Goal: Task Accomplishment & Management: Complete application form

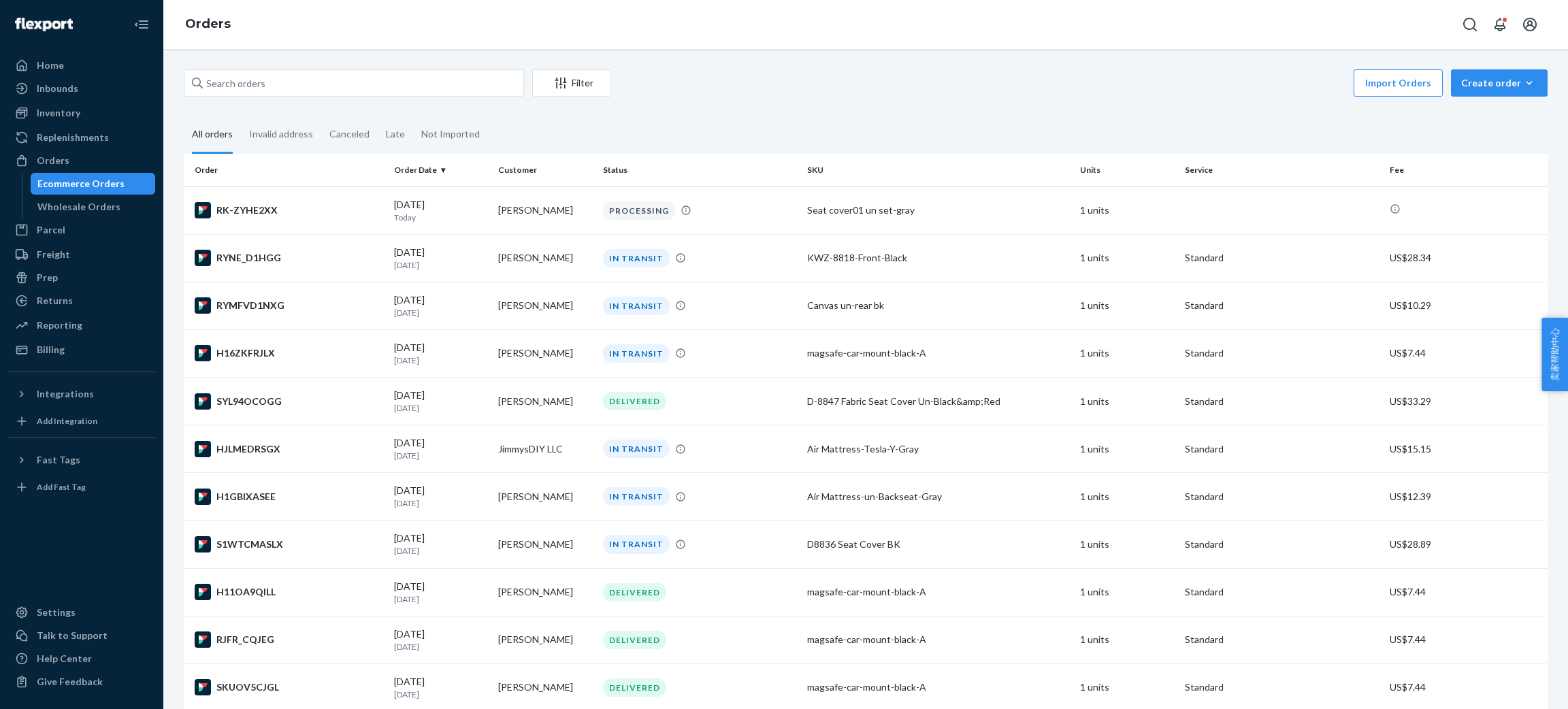
click at [270, 210] on div "RK-ZYHE2XX" at bounding box center [288, 210] width 189 height 16
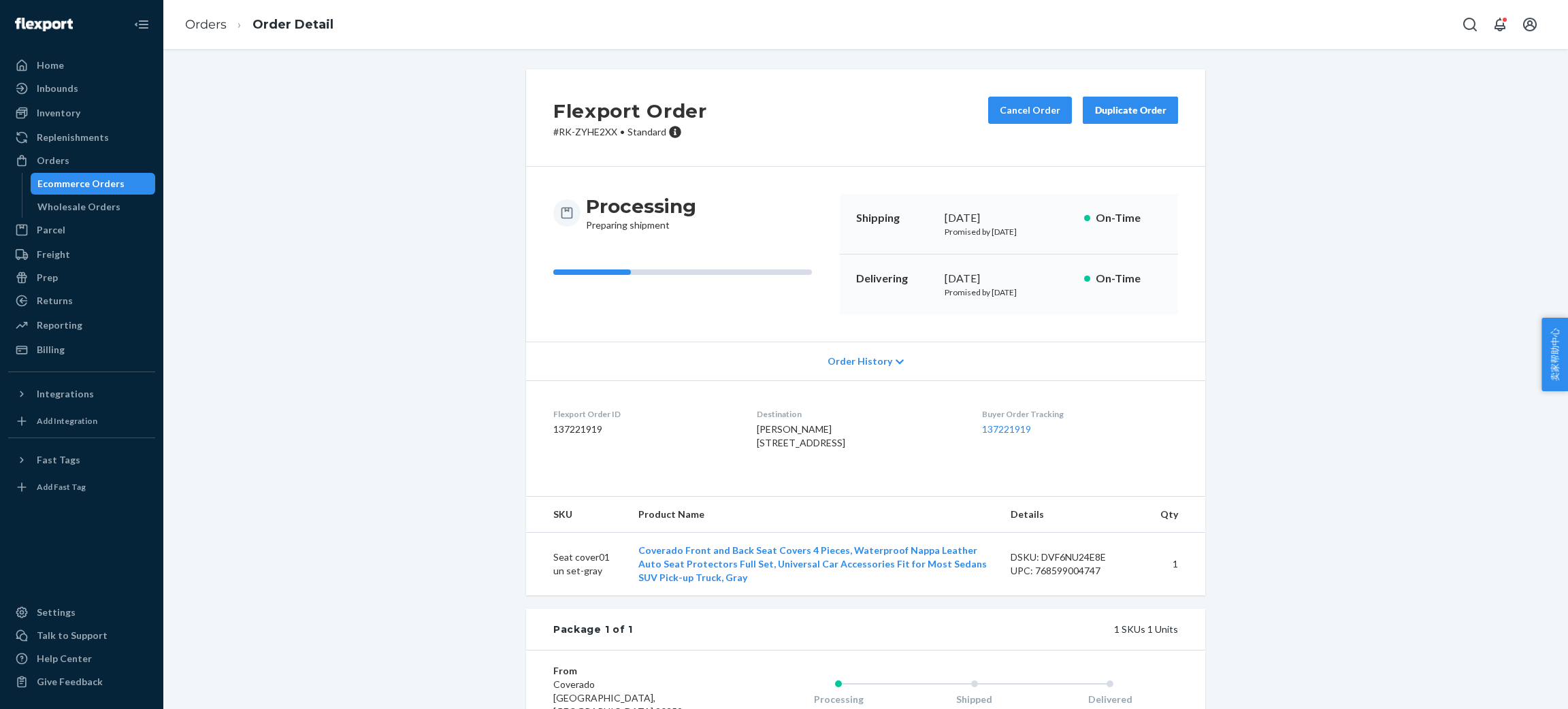
click at [1134, 112] on div "Duplicate Order" at bounding box center [1130, 110] width 72 height 14
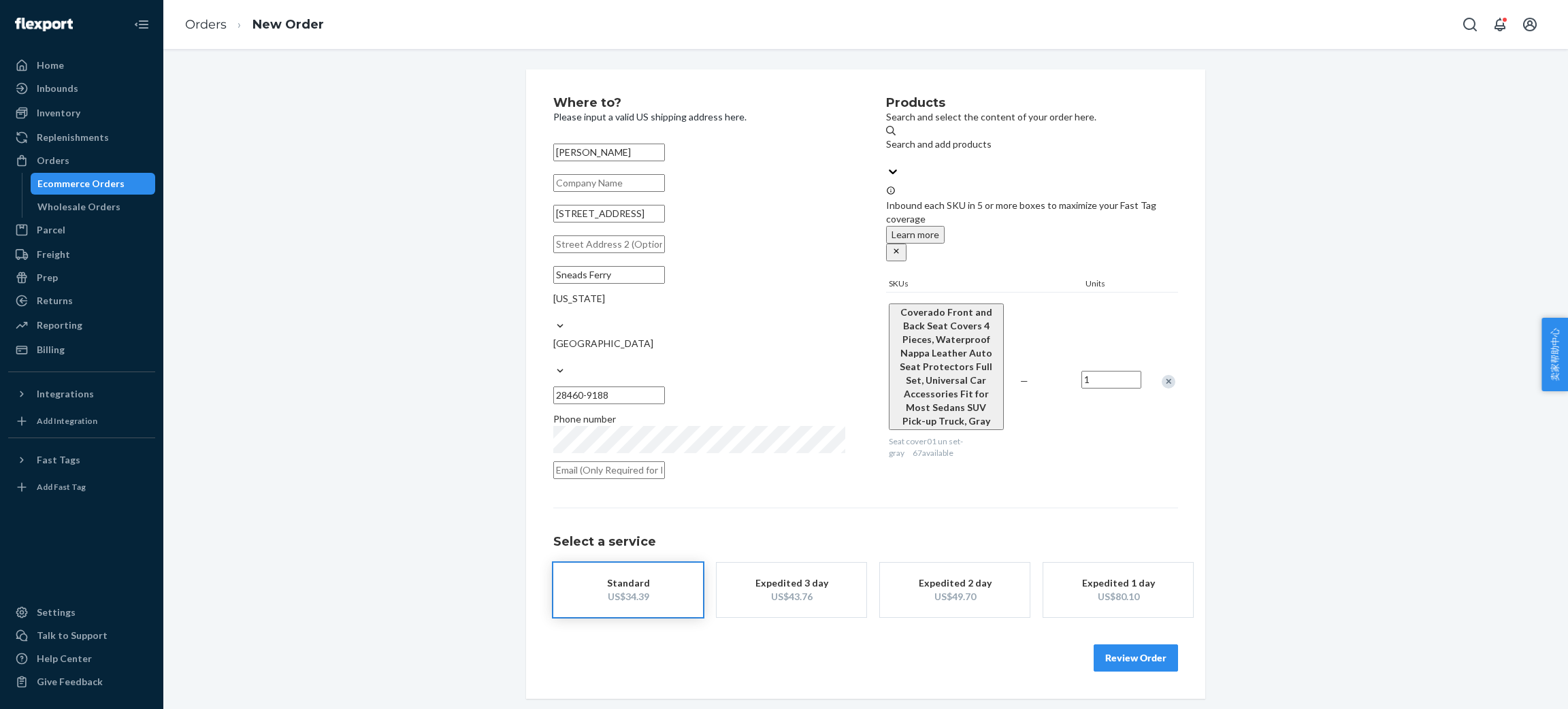
drag, startPoint x: 628, startPoint y: 151, endPoint x: 512, endPoint y: 153, distance: 116.0
click at [516, 153] on div "Where to? Please input a valid US shipping address here. Joaquin Nino 127 Creek…" at bounding box center [866, 384] width 699 height 629
type input "[PERSON_NAME]"
drag, startPoint x: 757, startPoint y: 340, endPoint x: 664, endPoint y: 346, distance: 93.2
click at [664, 346] on div "Sneads Ferry North Carolina United States 28460-9188" at bounding box center [699, 335] width 292 height 148
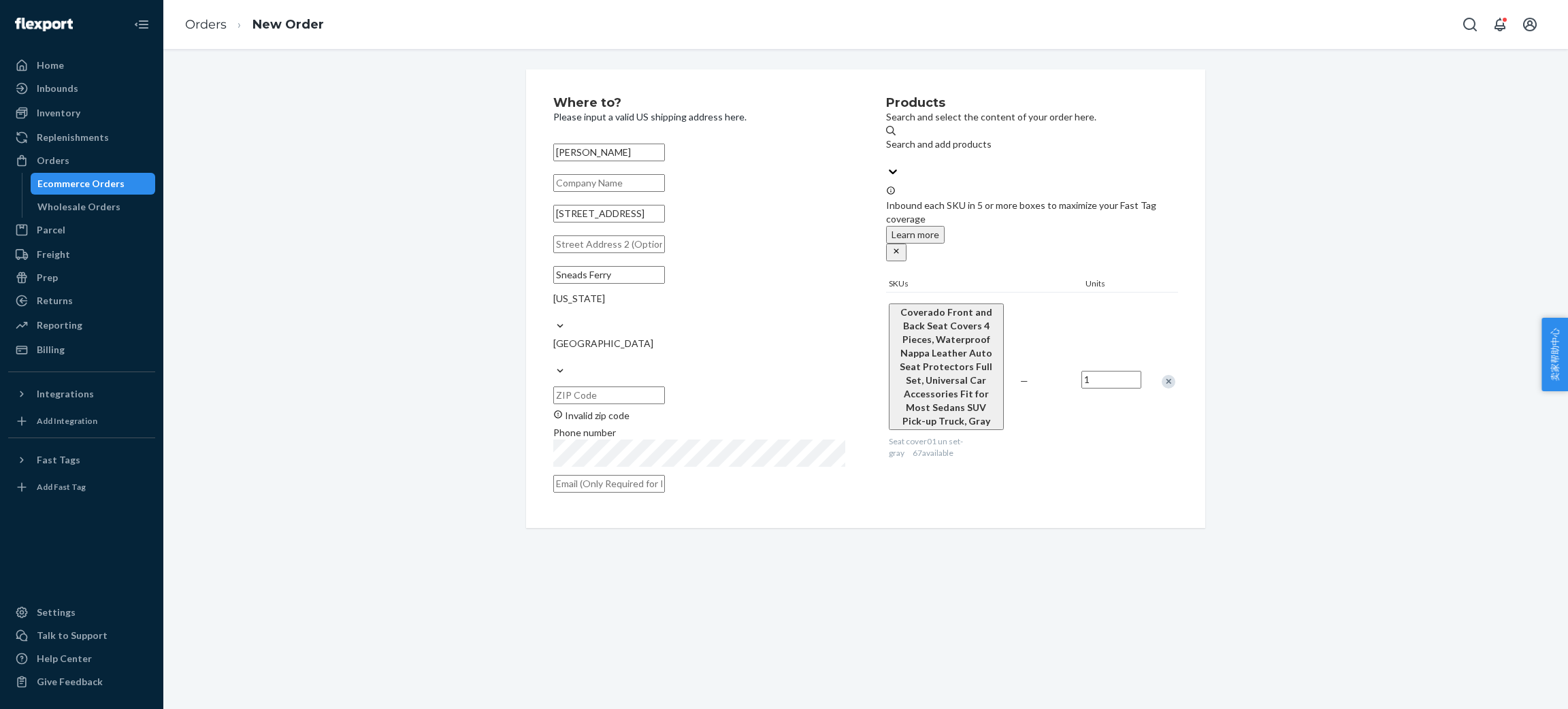
drag, startPoint x: 618, startPoint y: 315, endPoint x: 507, endPoint y: 315, distance: 111.0
click at [507, 315] on div "Where to? Please input a valid US shipping address here. Marti Seeliger 127 Cre…" at bounding box center [865, 298] width 1384 height 458
drag, startPoint x: 665, startPoint y: 224, endPoint x: 375, endPoint y: 231, distance: 290.1
click at [375, 231] on div "Where to? Please input a valid US shipping address here. Marti Seeliger 127 Cre…" at bounding box center [865, 305] width 1384 height 472
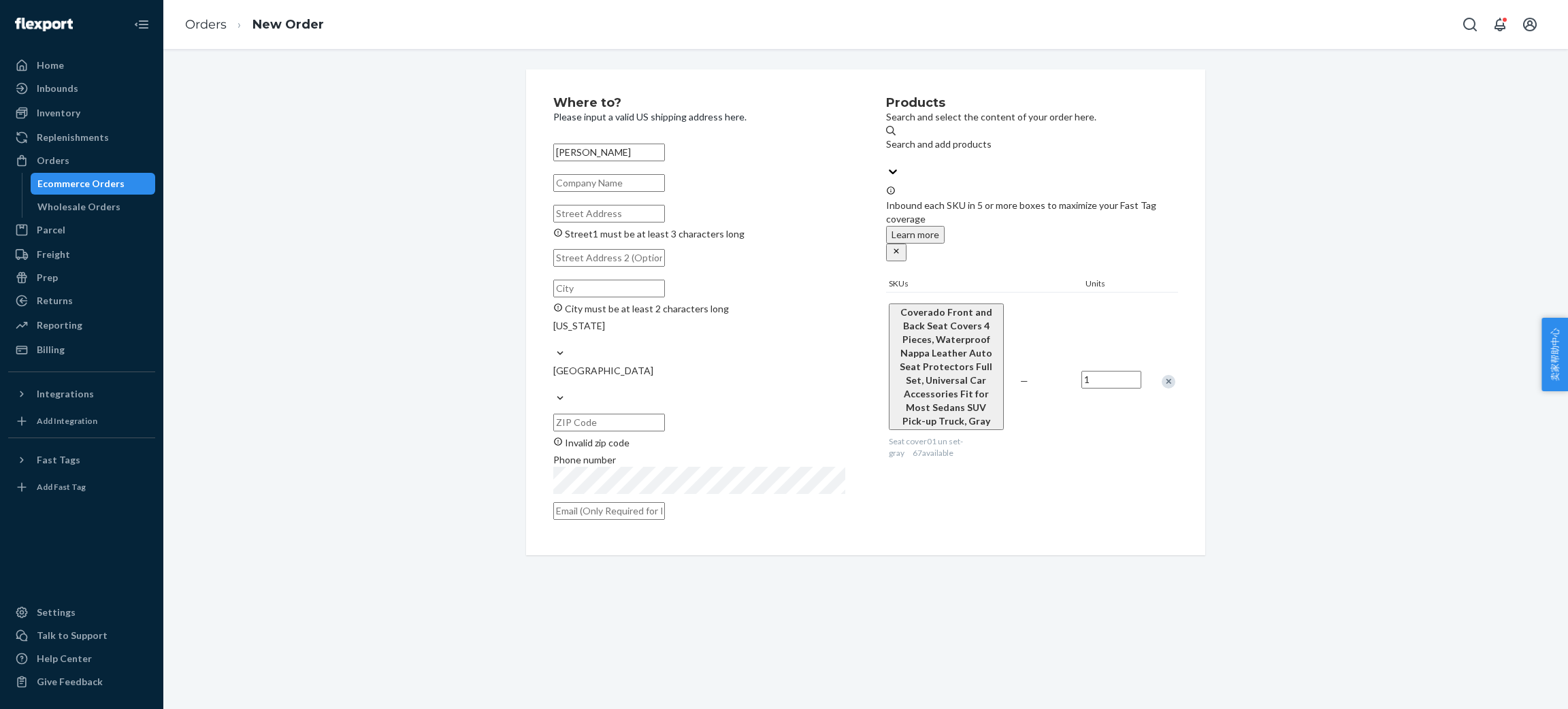
paste input "3710 N Coventry Dr Boise ID 83704"
drag, startPoint x: 679, startPoint y: 232, endPoint x: 712, endPoint y: 232, distance: 33.0
click at [665, 222] on input "3710 N Coventry Dr Boise ID 83704" at bounding box center [609, 214] width 112 height 18
type input "3710 N Coventry Dr Boise ID"
click at [665, 400] on input "Invalid zip code" at bounding box center [609, 408] width 112 height 18
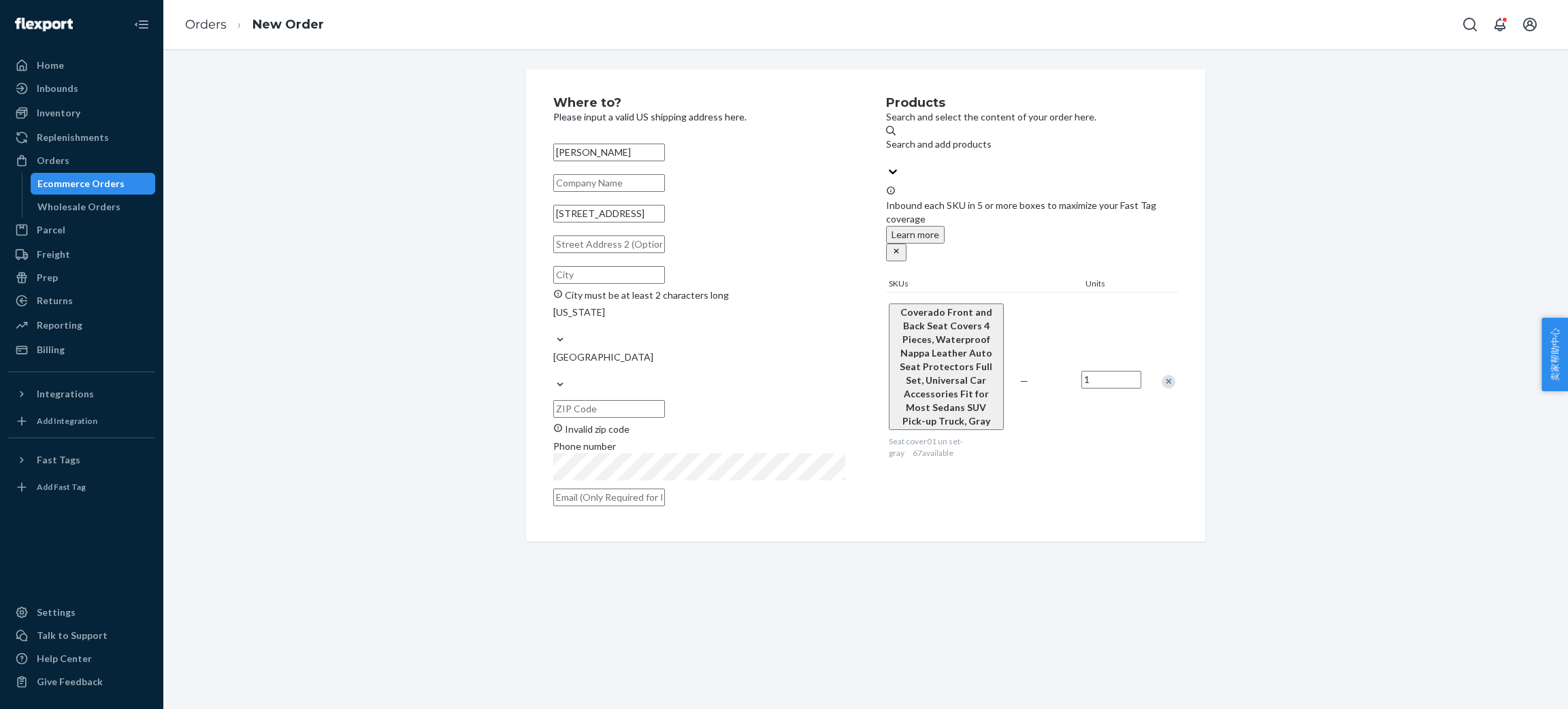
paste input "83704"
type input "83704"
drag, startPoint x: 640, startPoint y: 226, endPoint x: 663, endPoint y: 227, distance: 23.0
click at [663, 222] on input "3710 N Coventry Dr Boise ID" at bounding box center [609, 214] width 112 height 18
type input "3710 N Coventry Dr ID"
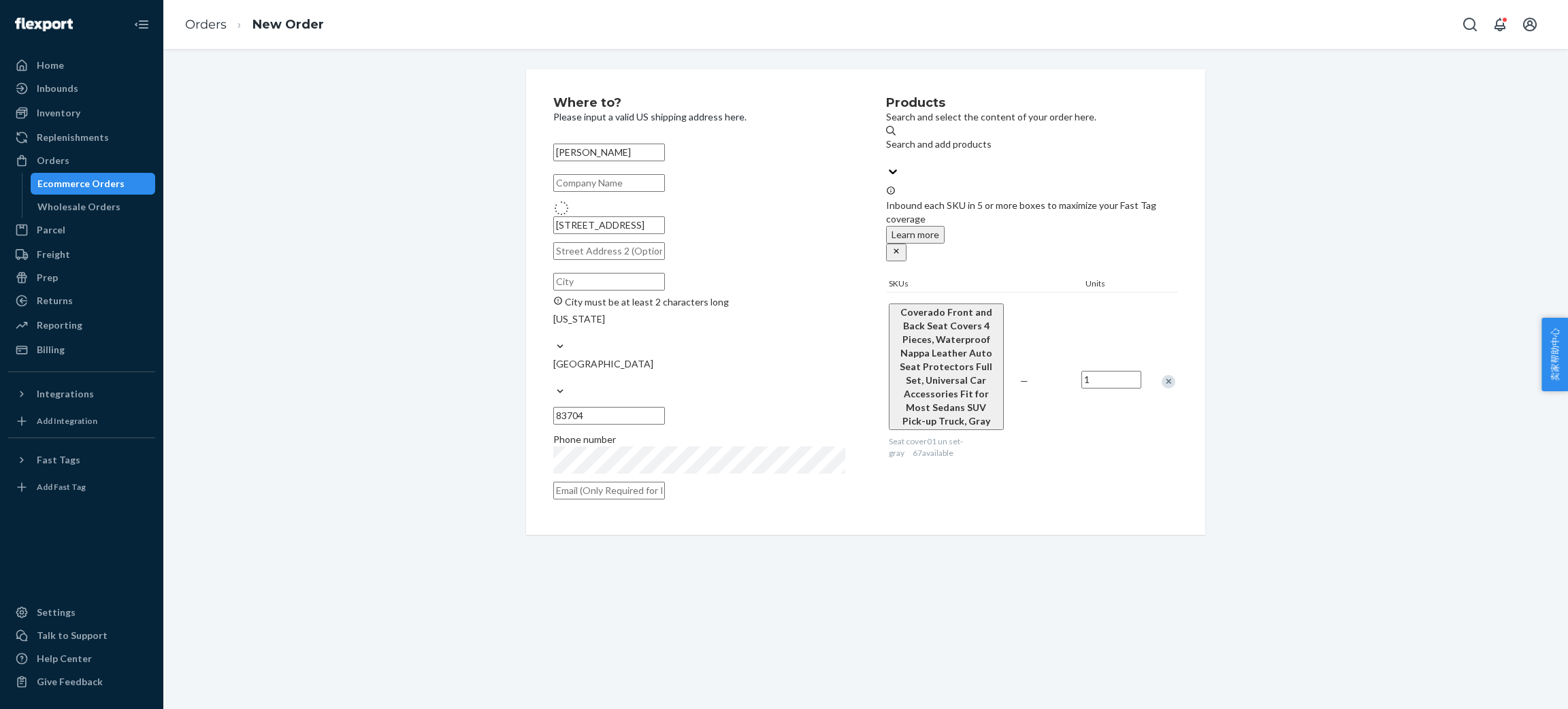
type input "Idaho"
type input "83607"
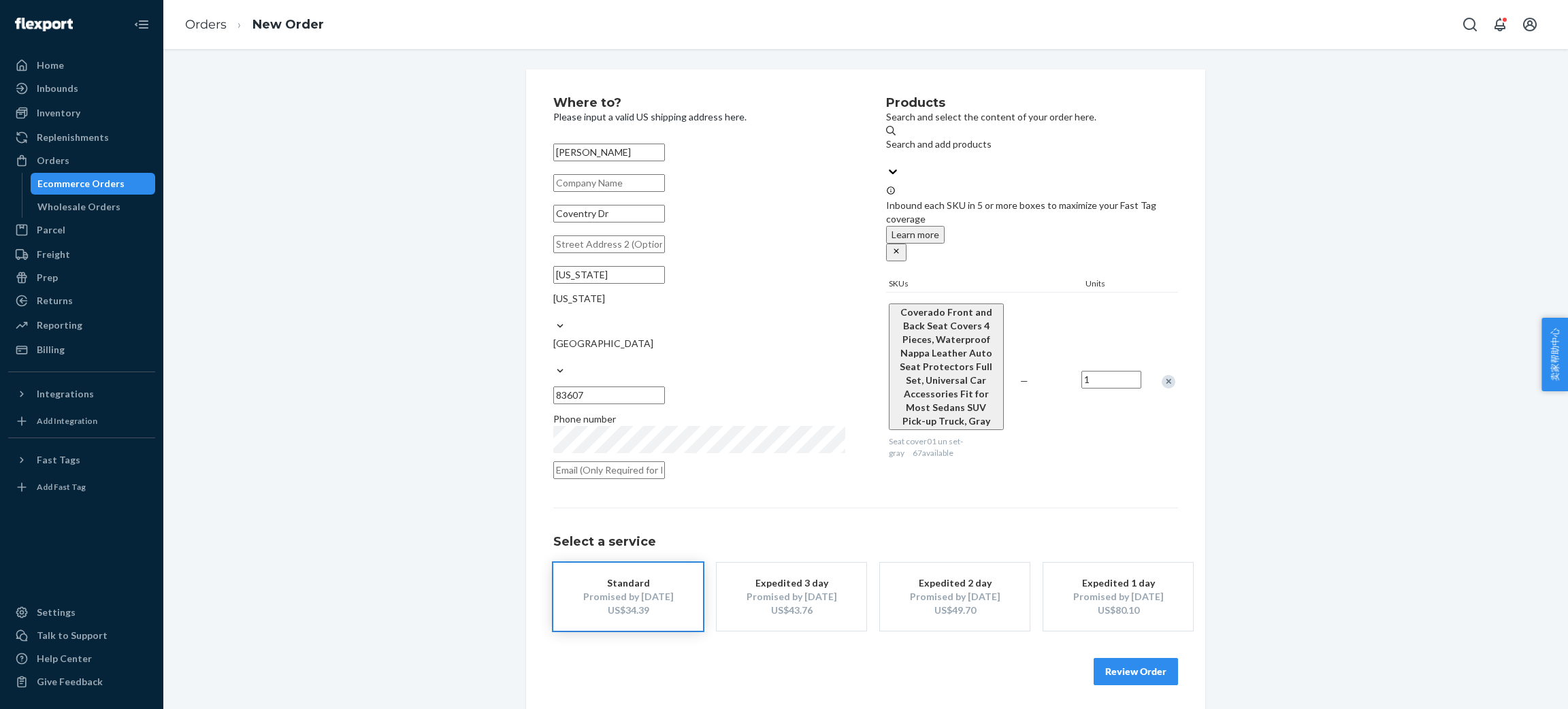
drag, startPoint x: 631, startPoint y: 239, endPoint x: 485, endPoint y: 226, distance: 146.6
click at [485, 226] on div "Where to? Please input a valid US shipping address here. Marti Seeliger Coventr…" at bounding box center [865, 391] width 1384 height 643
paste input "3710 N Coventry Dr Boise ID 83704"
type input "3710 N Coventry Dr Boise ID 83704"
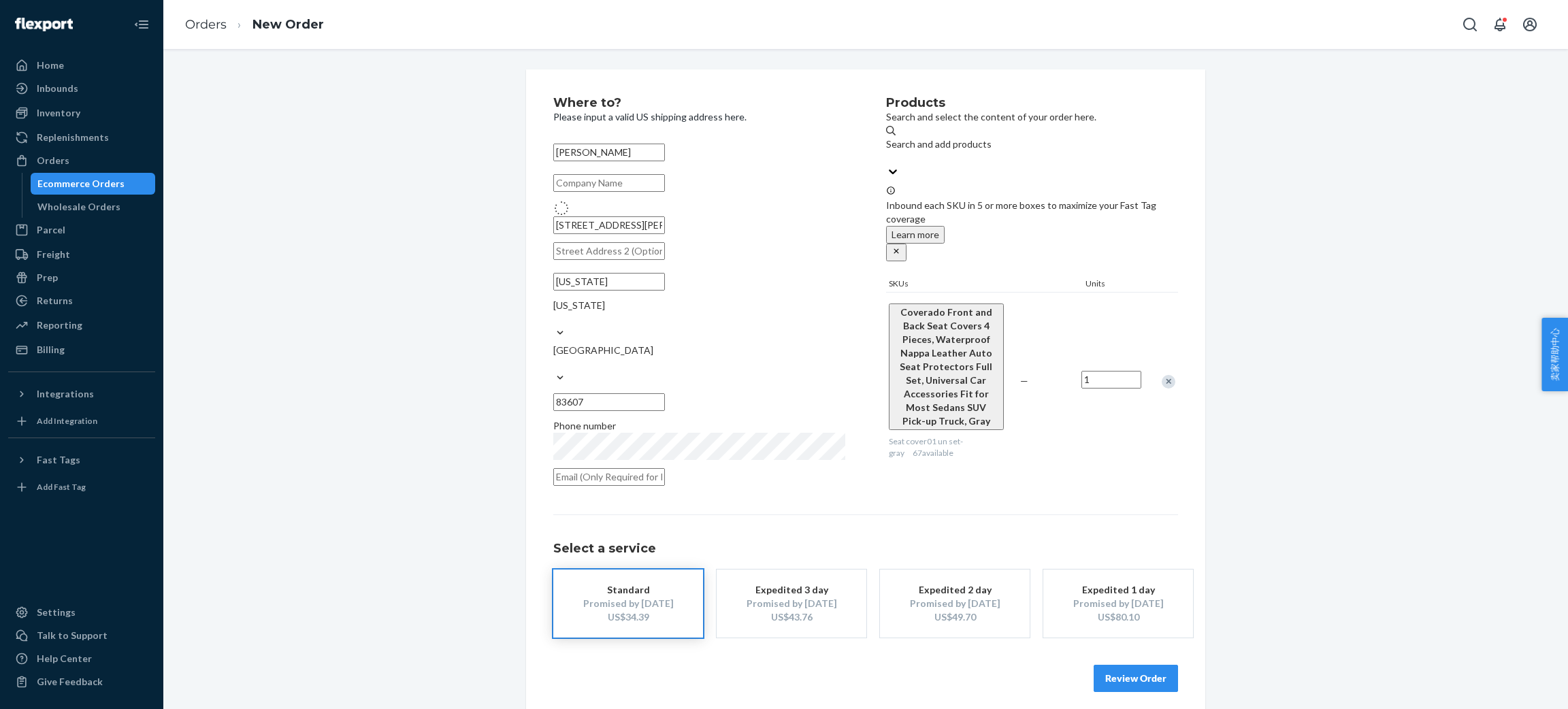
type input "Boise"
type input "83704"
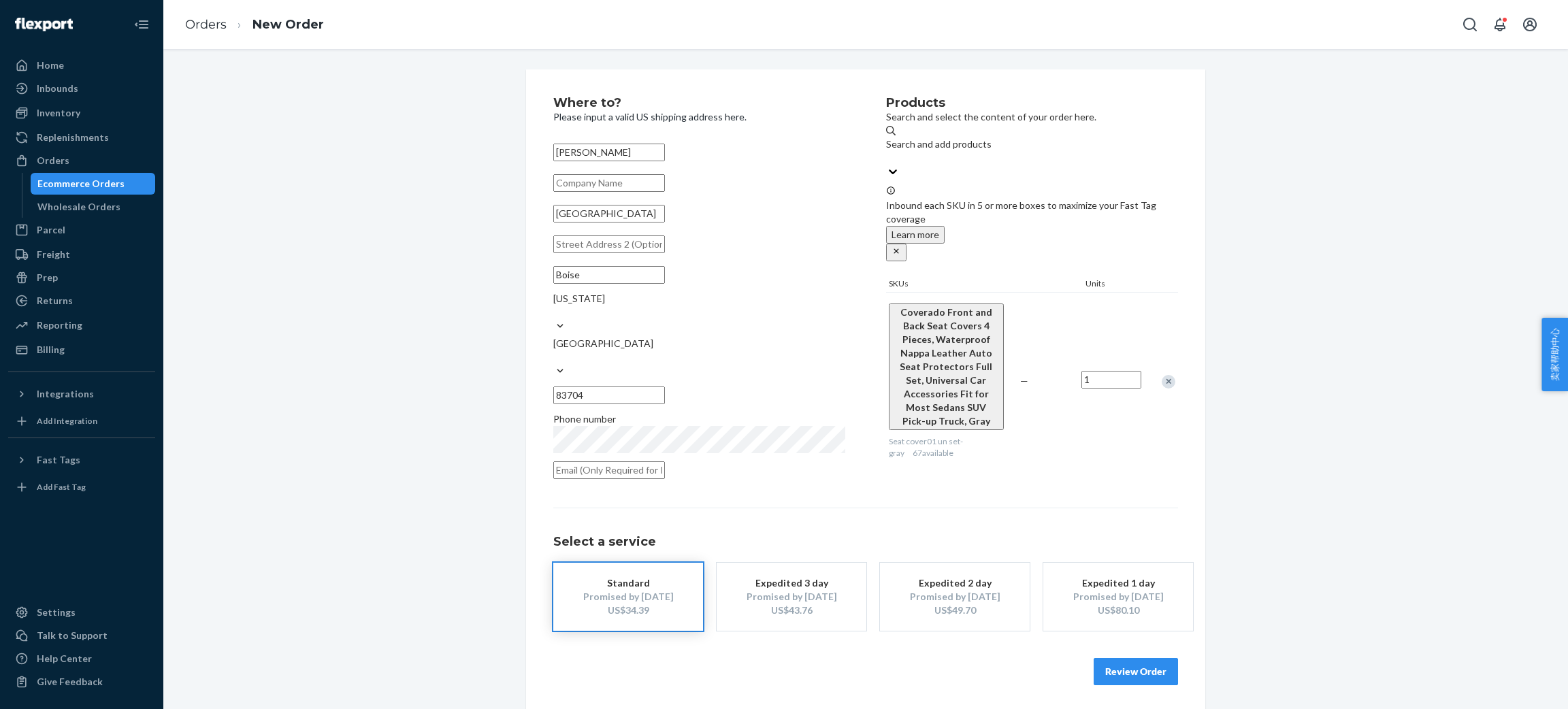
drag, startPoint x: 654, startPoint y: 232, endPoint x: 424, endPoint y: 228, distance: 230.0
click at [424, 228] on div "Where to? Please input a valid US shipping address here. Marti Seeliger 3710 Co…" at bounding box center [865, 391] width 1384 height 643
paste input "N Coventry Dr Boise ID 83704"
drag, startPoint x: 639, startPoint y: 232, endPoint x: 458, endPoint y: 232, distance: 181.0
click at [458, 232] on div "Where to? Please input a valid US shipping address here. Marti Seeliger 3710 Co…" at bounding box center [865, 391] width 1384 height 643
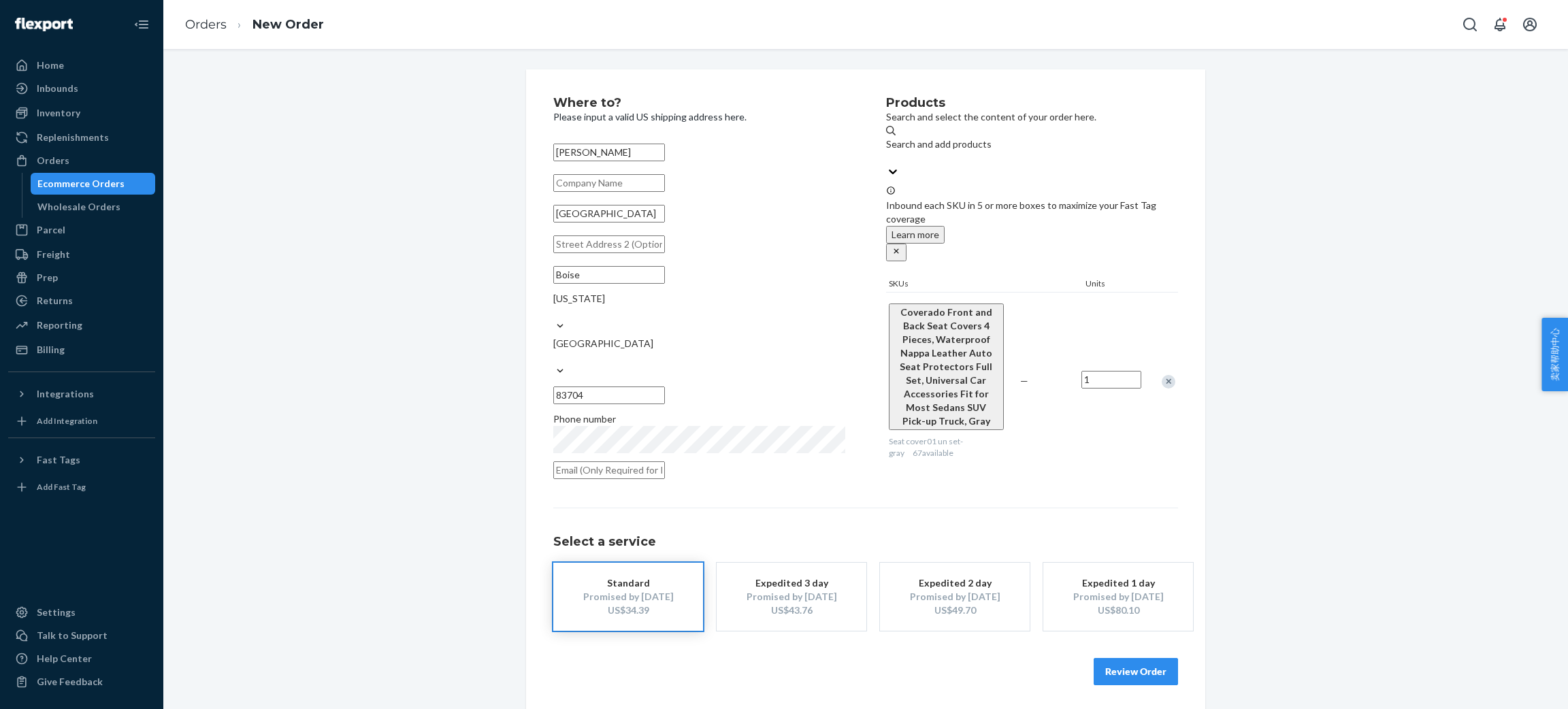
paste input "N"
type input "3710 N Coventry Dr"
click at [450, 252] on div "Where to? Please input a valid US shipping address here. Marti Seeliger 3710 N …" at bounding box center [865, 391] width 1384 height 643
click at [426, 318] on div "Where to? Please input a valid US shipping address here. Marti Seeliger 3710 N …" at bounding box center [865, 391] width 1384 height 643
click at [950, 473] on div "Where to? Please input a valid US shipping address here. Marti Seeliger 3710 N …" at bounding box center [866, 391] width 625 height 589
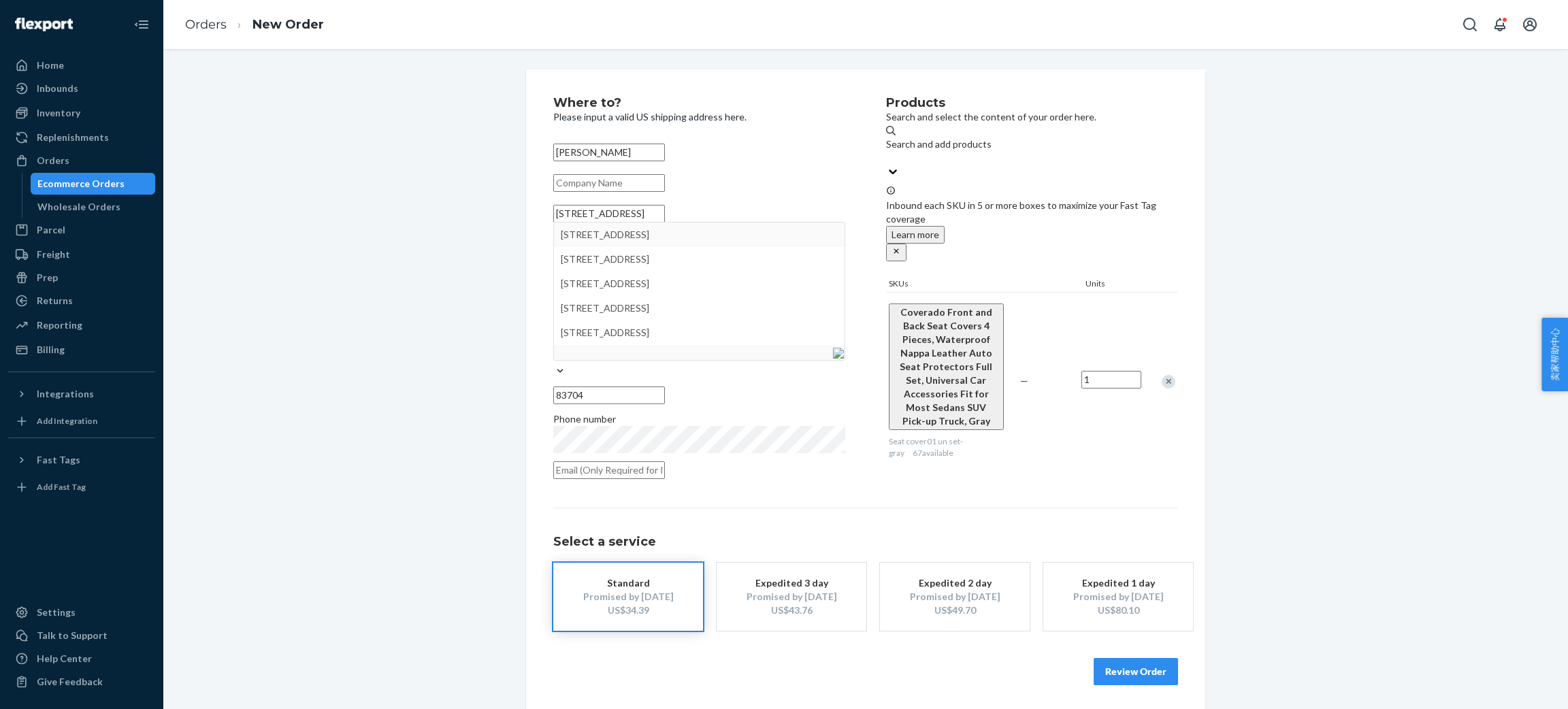
click at [665, 222] on input "3710 N Coventry Dr" at bounding box center [609, 214] width 112 height 18
click at [862, 223] on div "Where to? Please input a valid US shipping address here. Marti Seeliger 3710 N …" at bounding box center [720, 291] width 333 height 391
click at [1152, 658] on button "Review Order" at bounding box center [1135, 671] width 85 height 27
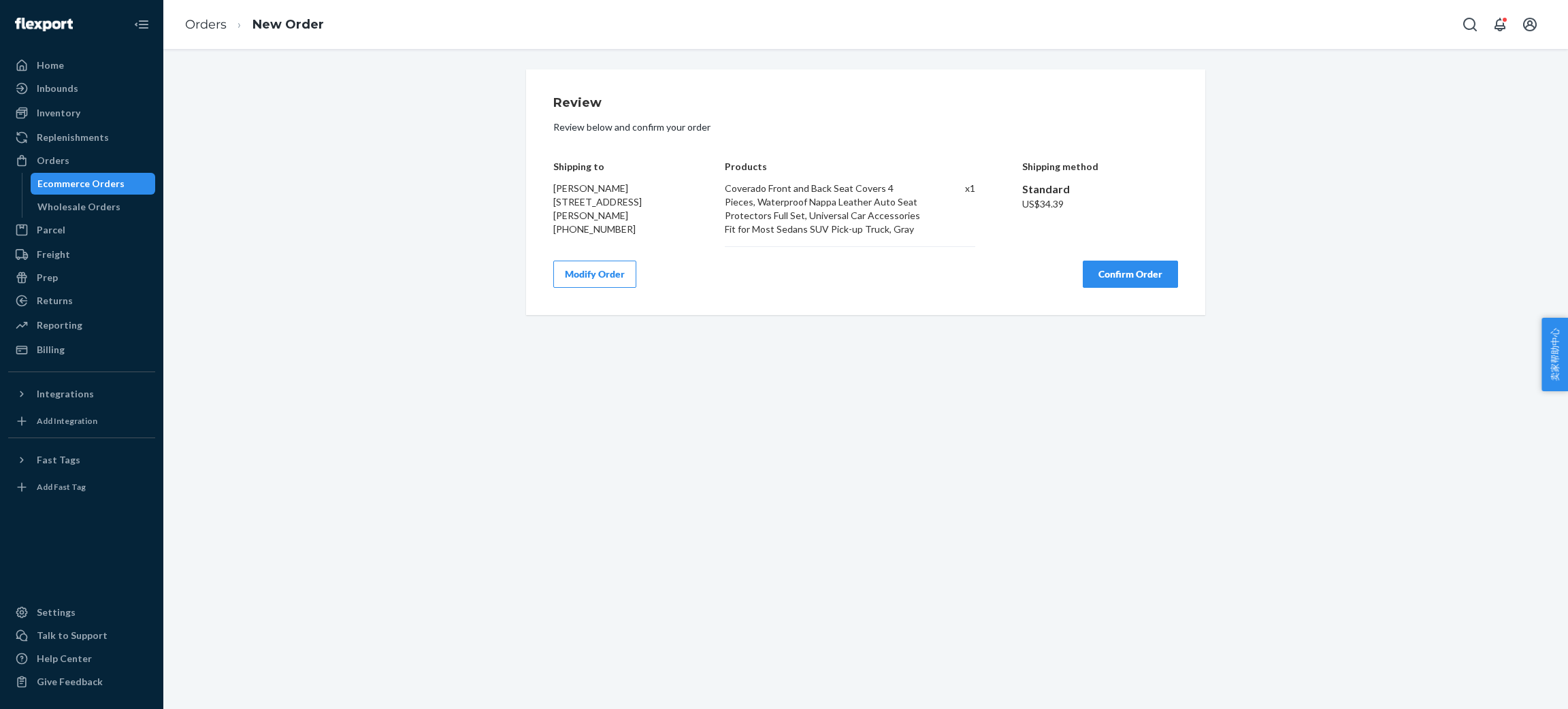
click at [1107, 272] on button "Confirm Order" at bounding box center [1130, 273] width 96 height 27
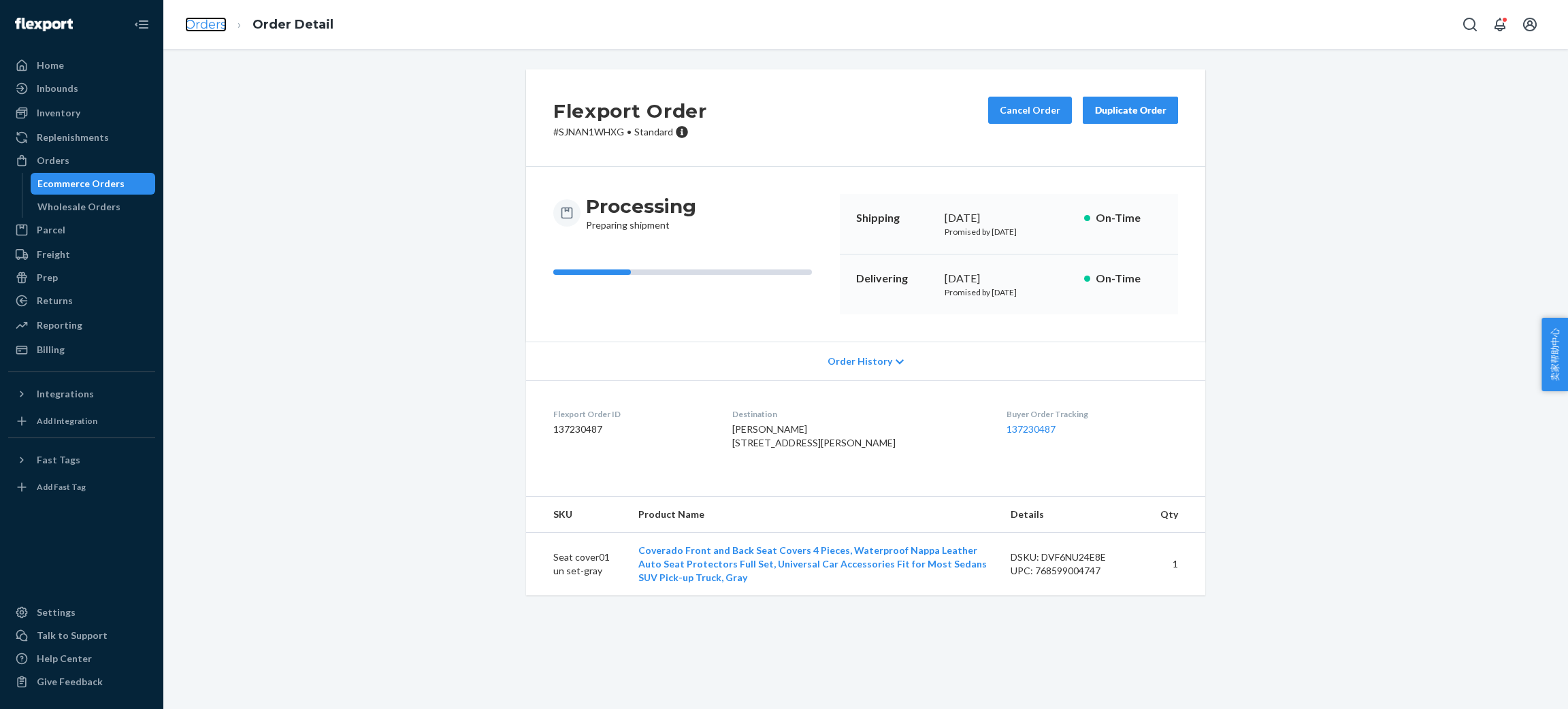
click at [194, 23] on link "Orders" at bounding box center [205, 24] width 41 height 15
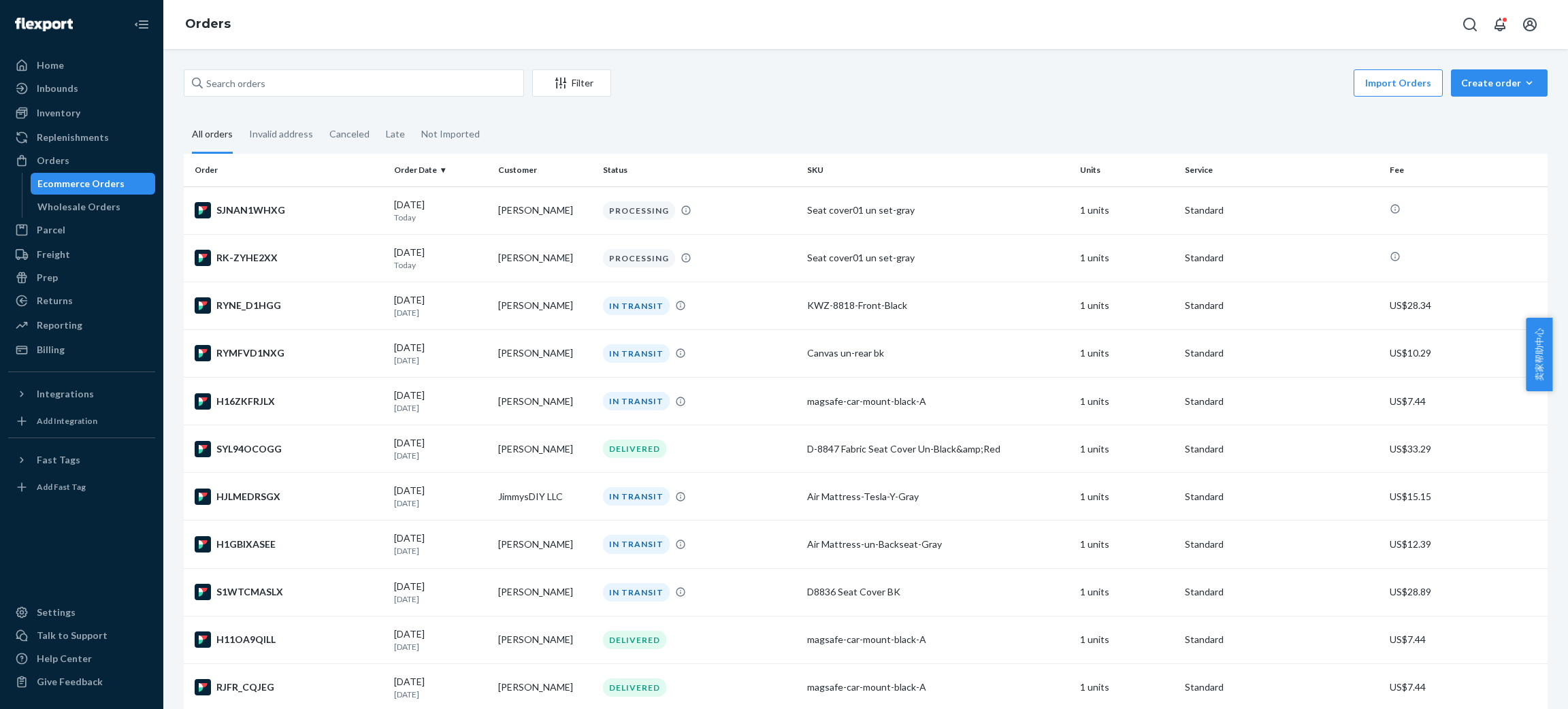
click at [720, 65] on div "Filter Import Orders Create order Ecommerce order Removal order All orders Inva…" at bounding box center [866, 378] width 1405 height 659
click at [693, 61] on div "Filter Import Orders Create order Ecommerce order Removal order All orders Inva…" at bounding box center [866, 378] width 1405 height 659
click at [80, 113] on div "Inventory" at bounding box center [82, 113] width 145 height 19
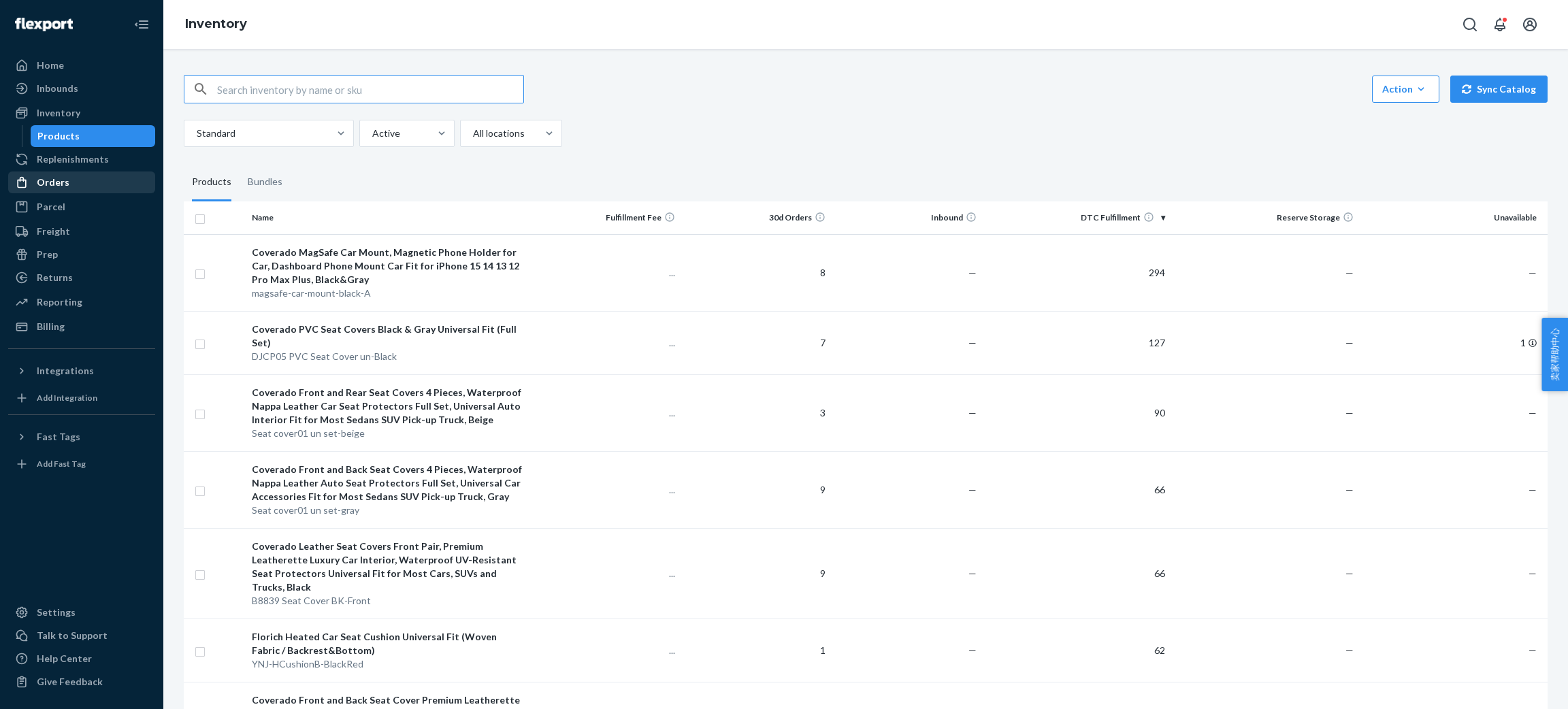
click at [113, 185] on div "Orders" at bounding box center [82, 182] width 145 height 19
